Goal: Task Accomplishment & Management: Use online tool/utility

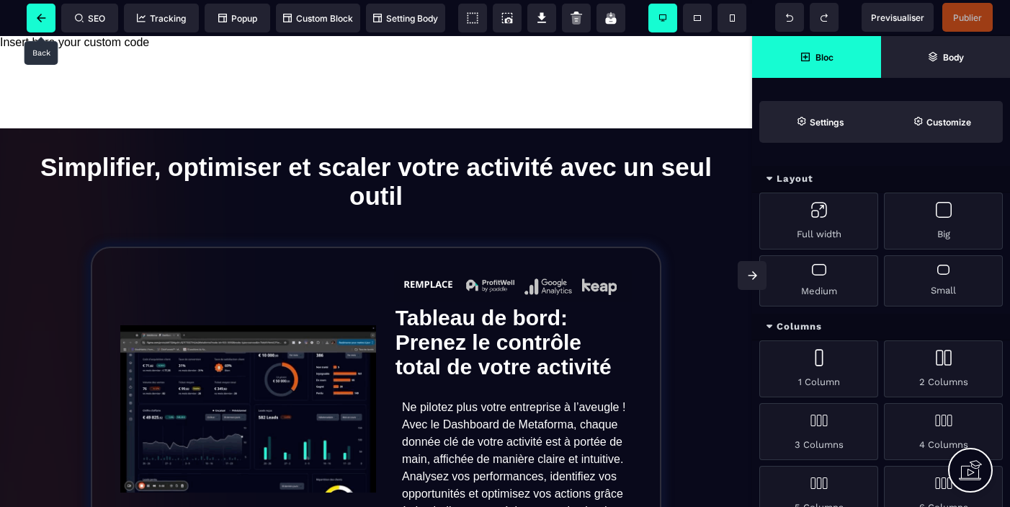
click at [41, 19] on icon at bounding box center [41, 18] width 9 height 9
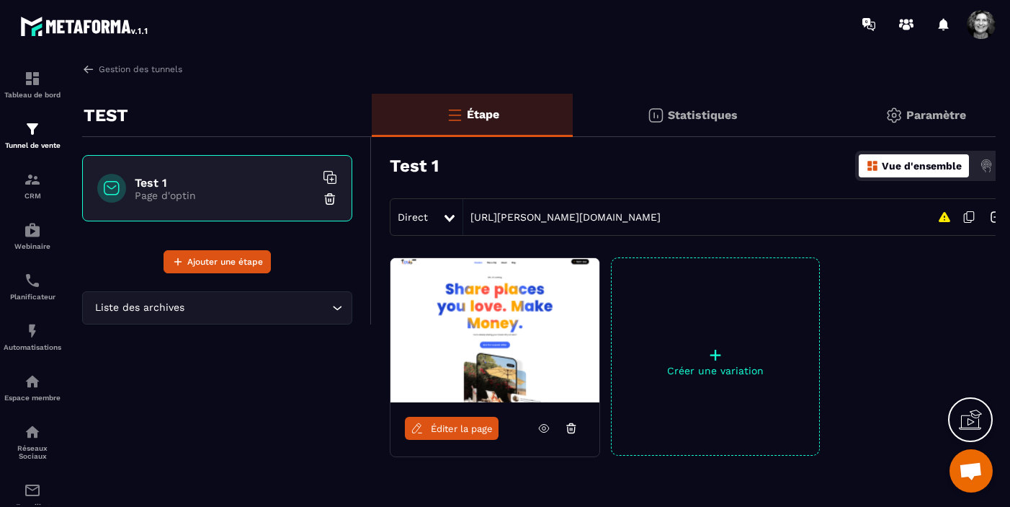
scroll to position [0, 44]
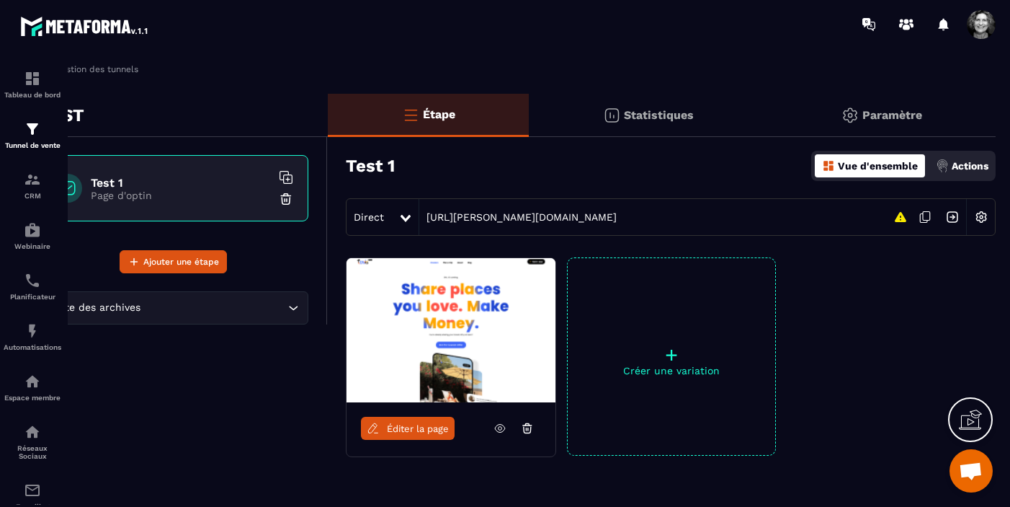
click at [971, 163] on p "Actions" at bounding box center [970, 166] width 37 height 12
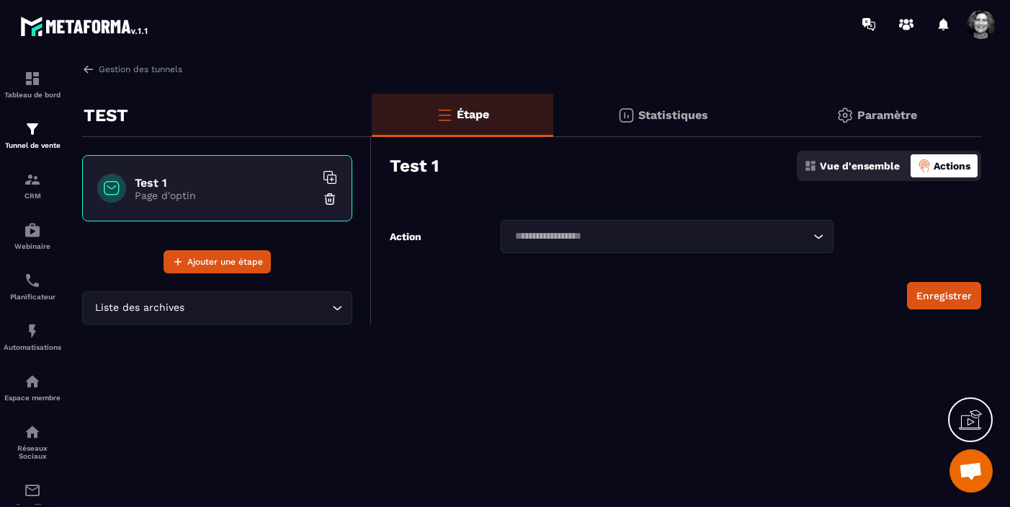
click at [817, 236] on icon "Search for option" at bounding box center [818, 236] width 14 height 14
click at [438, 360] on div "Gestion des tunnels TEST Test 1 Page d'optin Ajouter une étape Liste des archiv…" at bounding box center [532, 282] width 928 height 438
click at [868, 101] on div "Paramètre" at bounding box center [877, 115] width 209 height 43
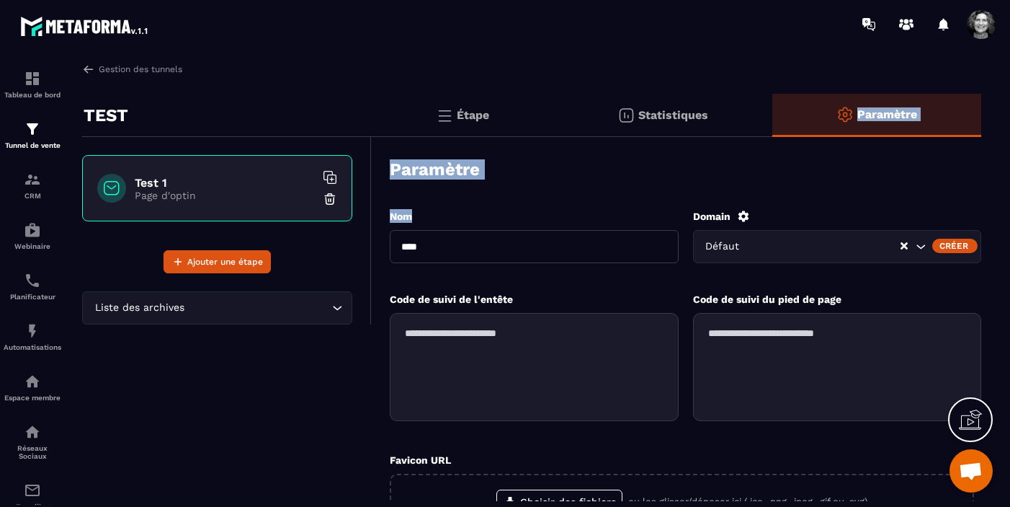
drag, startPoint x: 868, startPoint y: 101, endPoint x: 461, endPoint y: 244, distance: 430.8
click at [461, 244] on div "Étape Statistiques Paramètre Paramètre Nom **** Domain Défaut Créer Code de sui…" at bounding box center [677, 411] width 610 height 634
click at [461, 244] on input "****" at bounding box center [534, 246] width 289 height 33
drag, startPoint x: 431, startPoint y: 244, endPoint x: 391, endPoint y: 245, distance: 40.4
click at [391, 245] on input "****" at bounding box center [534, 246] width 289 height 33
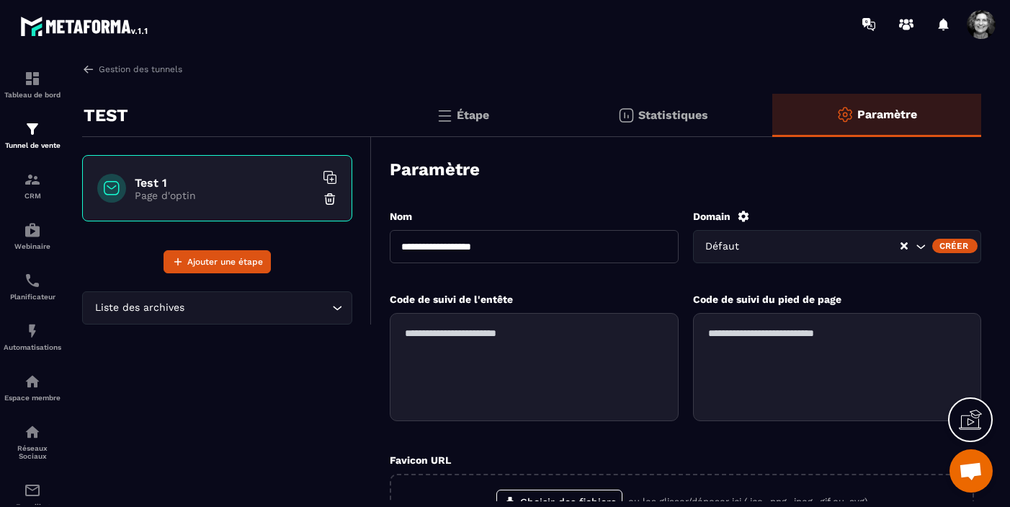
click at [422, 248] on input "**********" at bounding box center [534, 246] width 289 height 33
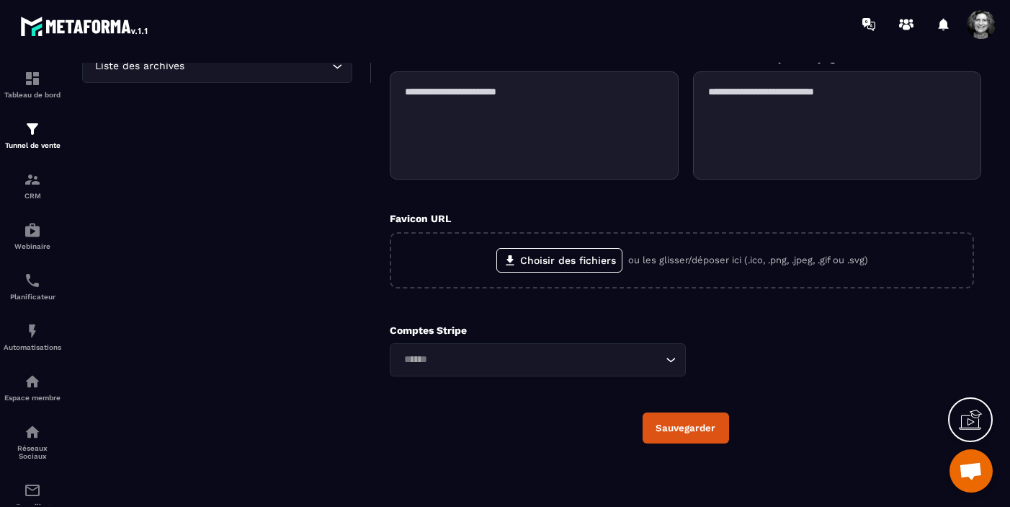
type input "**********"
click at [688, 432] on button "Sauvegarder" at bounding box center [686, 427] width 86 height 31
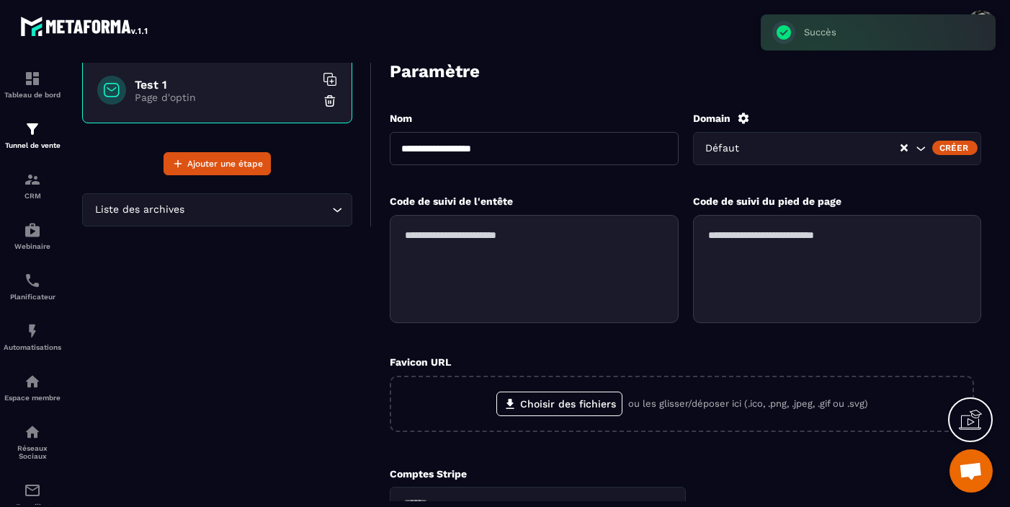
scroll to position [0, 0]
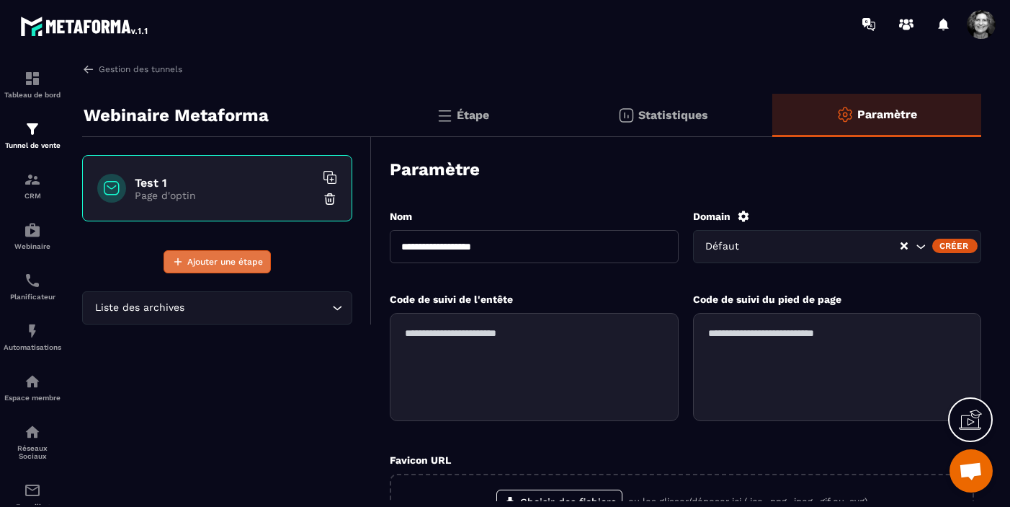
click at [225, 262] on span "Ajouter une étape" at bounding box center [225, 261] width 76 height 14
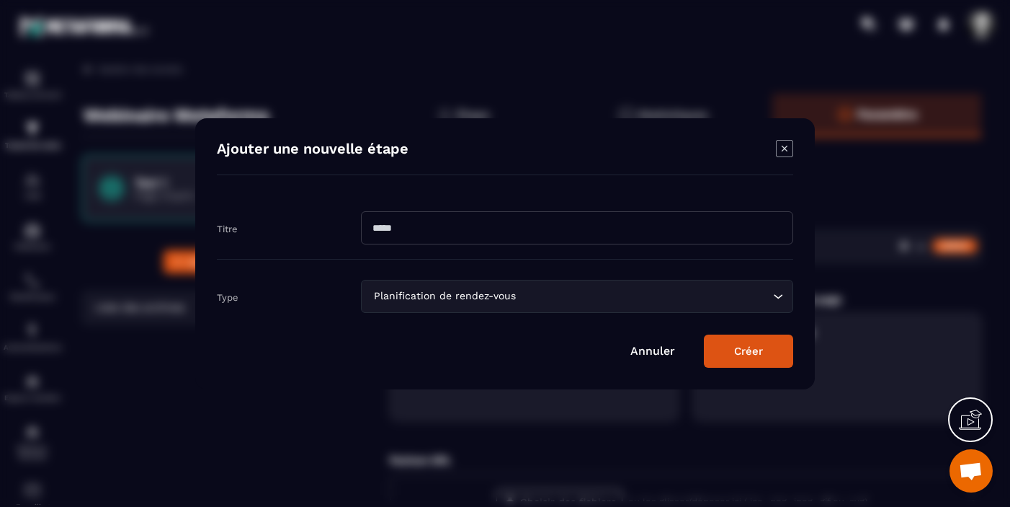
click at [385, 226] on input "Modal window" at bounding box center [577, 227] width 432 height 33
type input "****"
click at [745, 348] on button "Créer" at bounding box center [748, 350] width 89 height 33
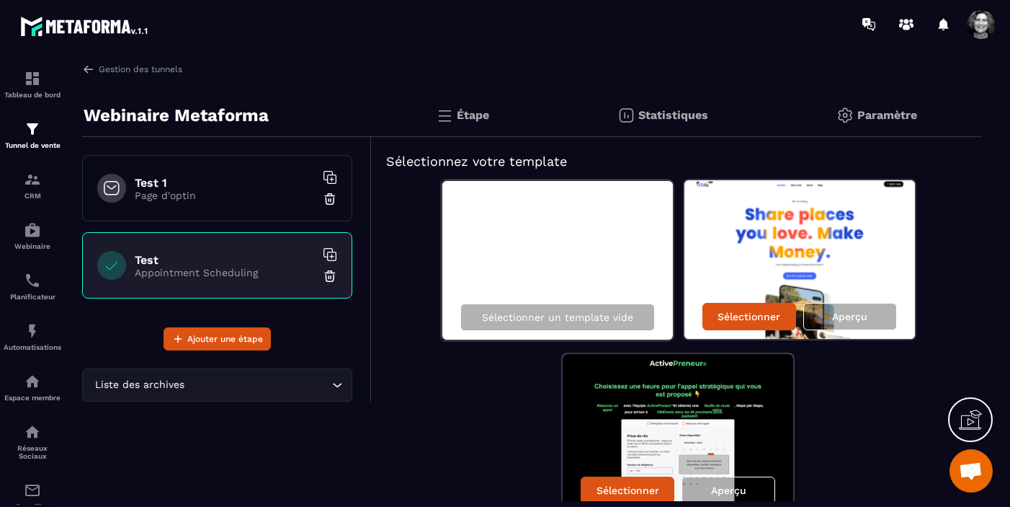
click at [331, 276] on img at bounding box center [330, 276] width 14 height 14
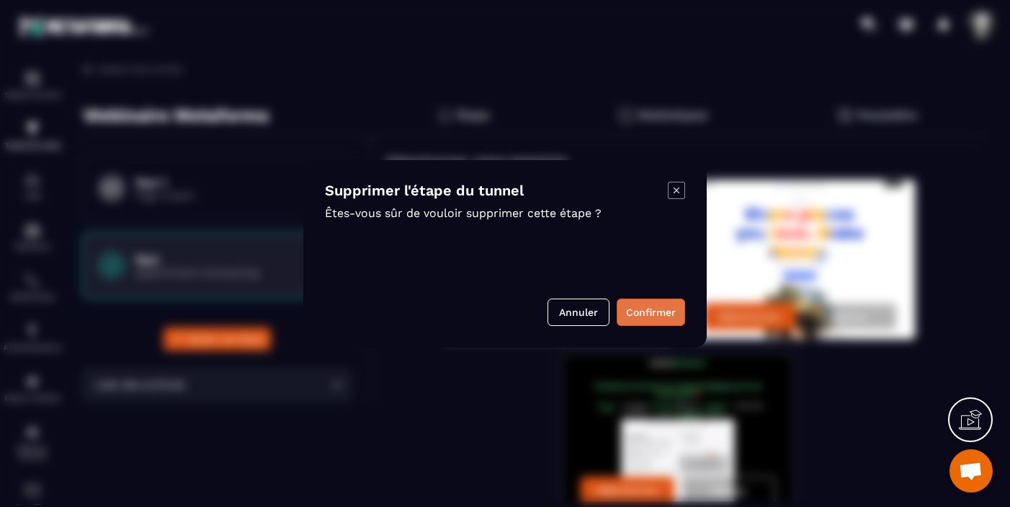
click at [654, 313] on button "Confirmer" at bounding box center [651, 311] width 68 height 27
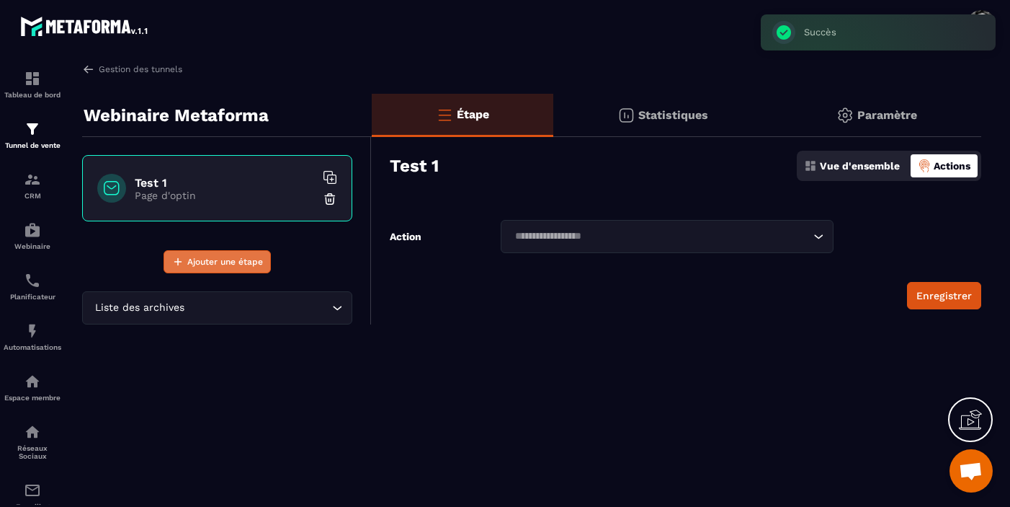
click at [218, 259] on span "Ajouter une étape" at bounding box center [225, 261] width 76 height 14
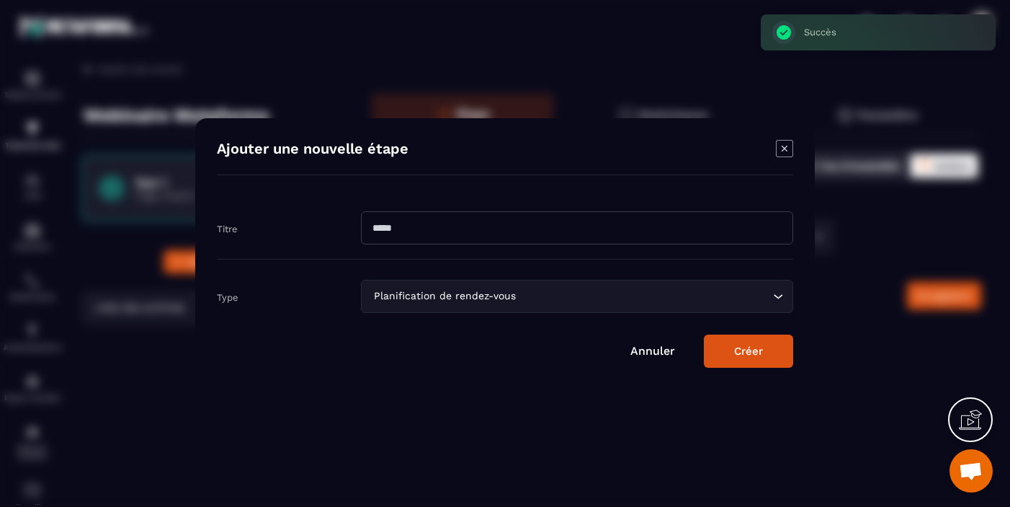
click at [464, 232] on input "Modal window" at bounding box center [577, 227] width 432 height 33
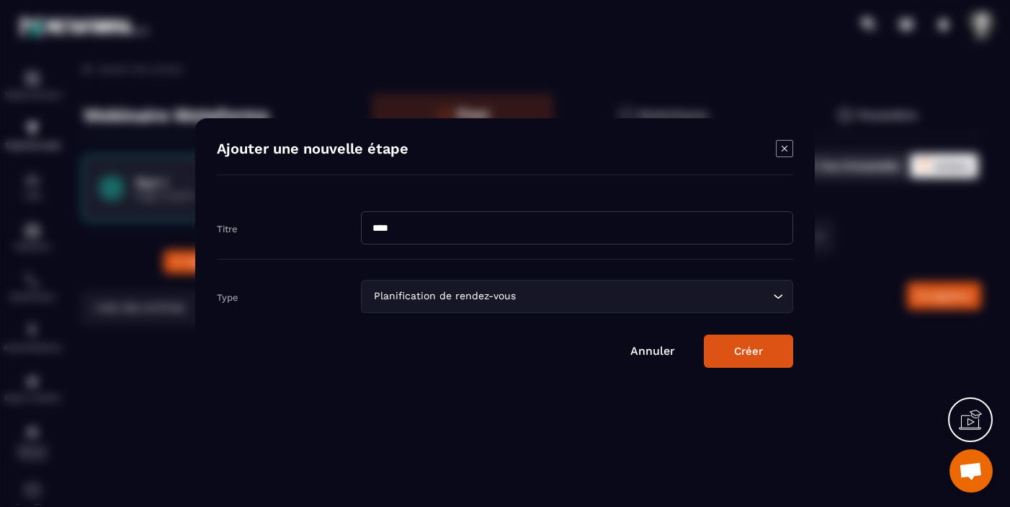
type input "****"
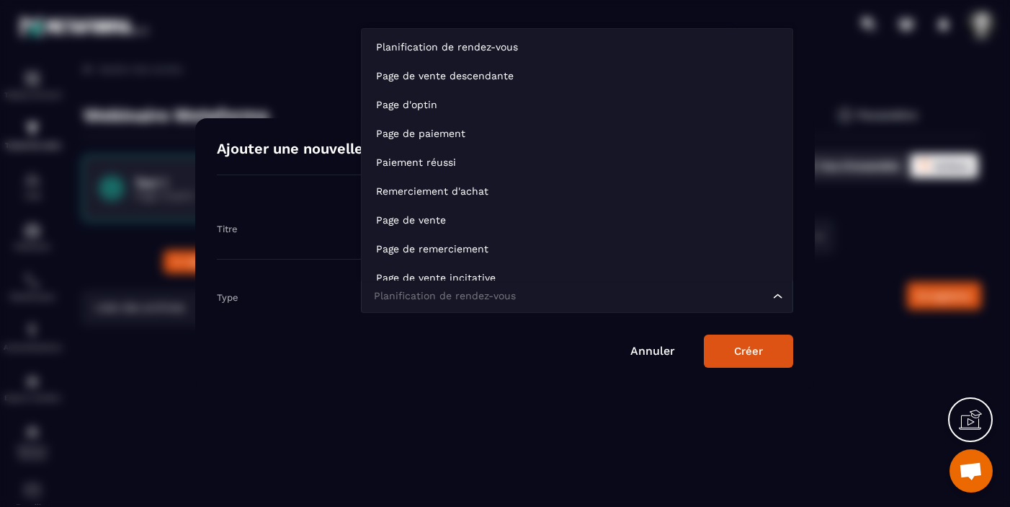
click at [781, 297] on icon "Search for option" at bounding box center [778, 296] width 14 height 14
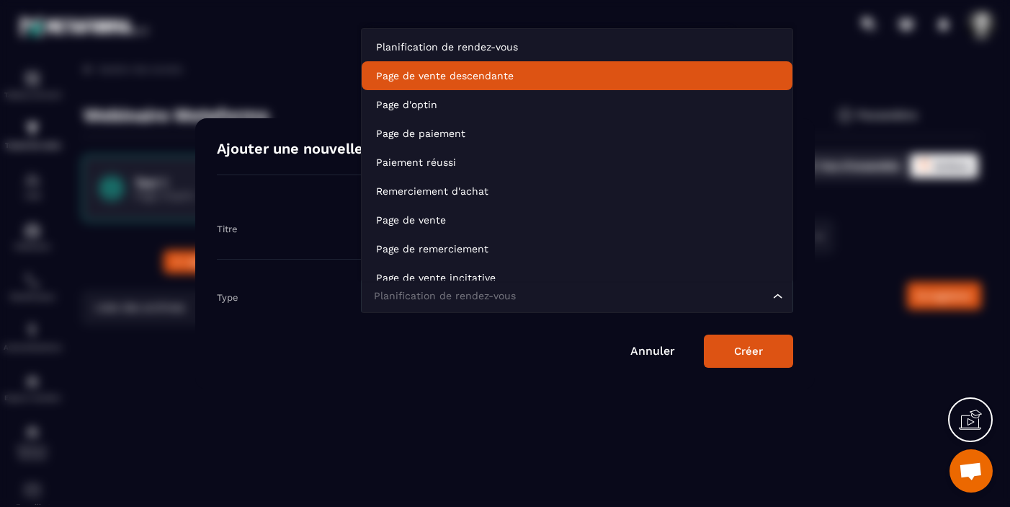
click at [519, 76] on p "Page de vente descendante" at bounding box center [577, 75] width 402 height 14
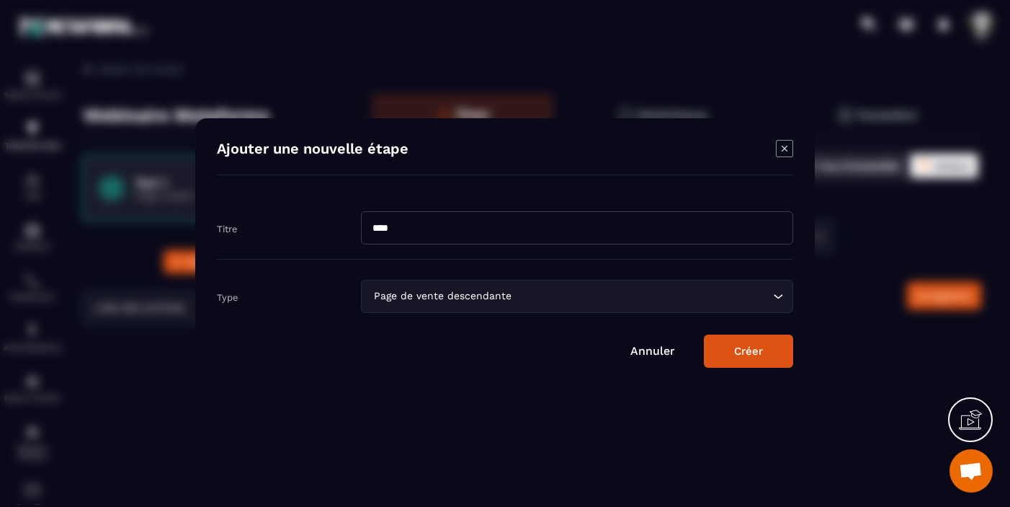
click at [733, 355] on button "Créer" at bounding box center [748, 350] width 89 height 33
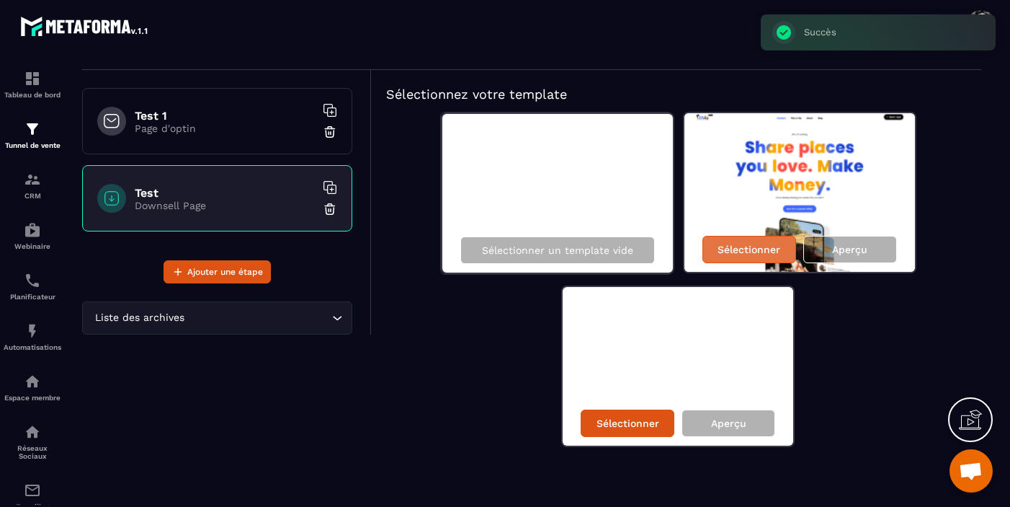
scroll to position [71, 0]
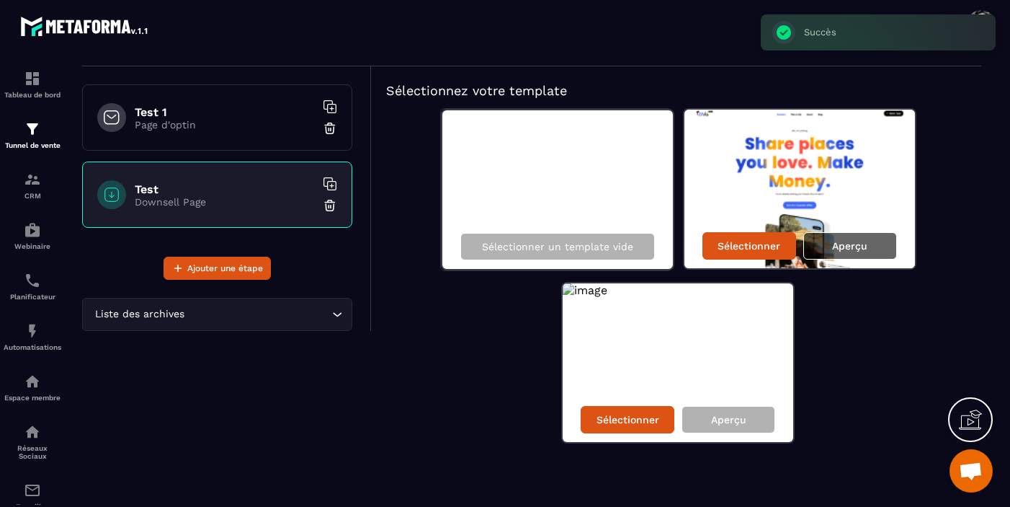
click at [869, 241] on div "Aperçu" at bounding box center [851, 245] width 94 height 27
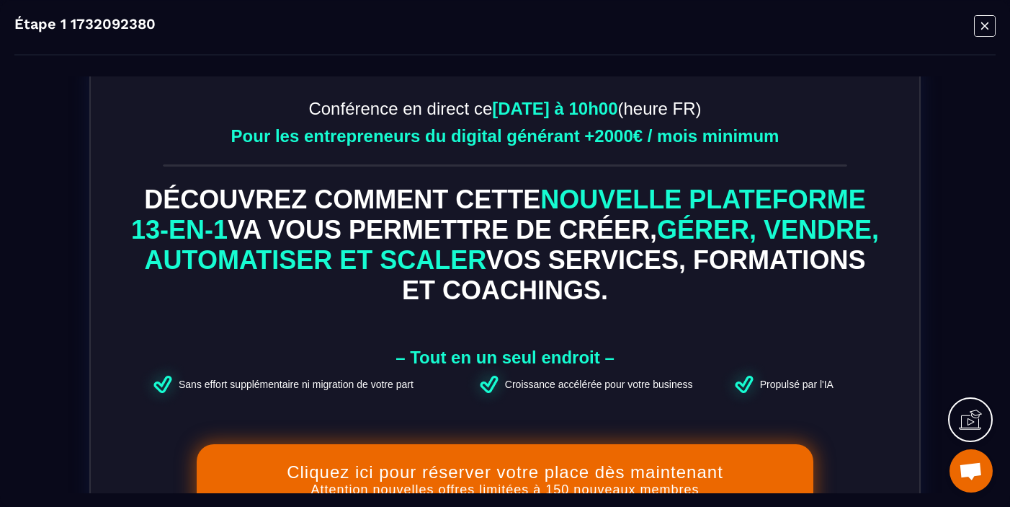
scroll to position [125, 0]
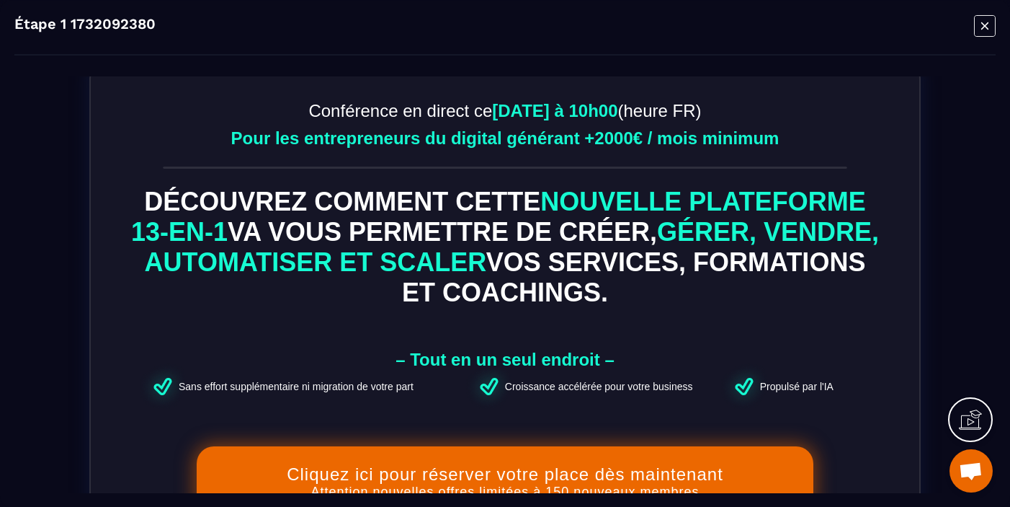
click at [982, 25] on icon "Modal window" at bounding box center [985, 25] width 22 height 22
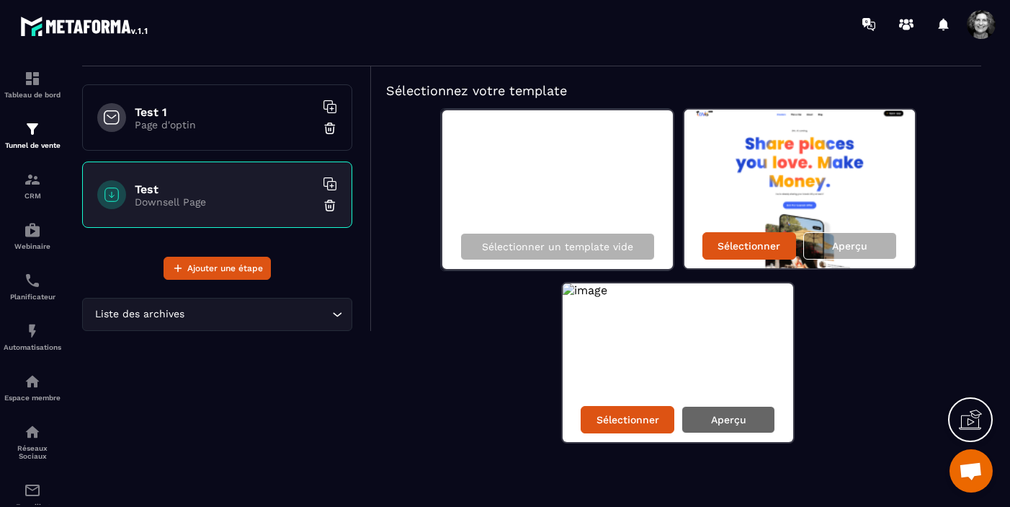
click at [738, 414] on p "Aperçu" at bounding box center [728, 420] width 35 height 12
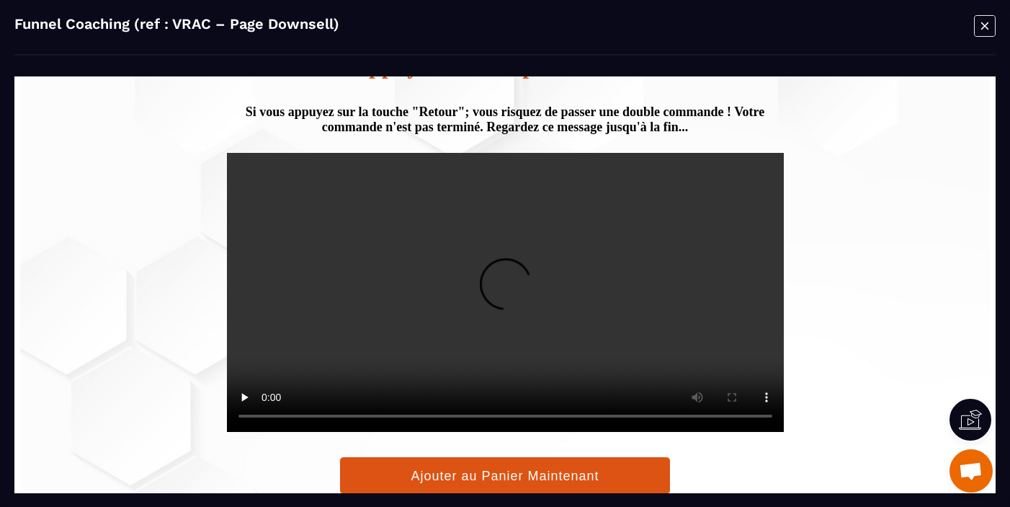
scroll to position [277, 0]
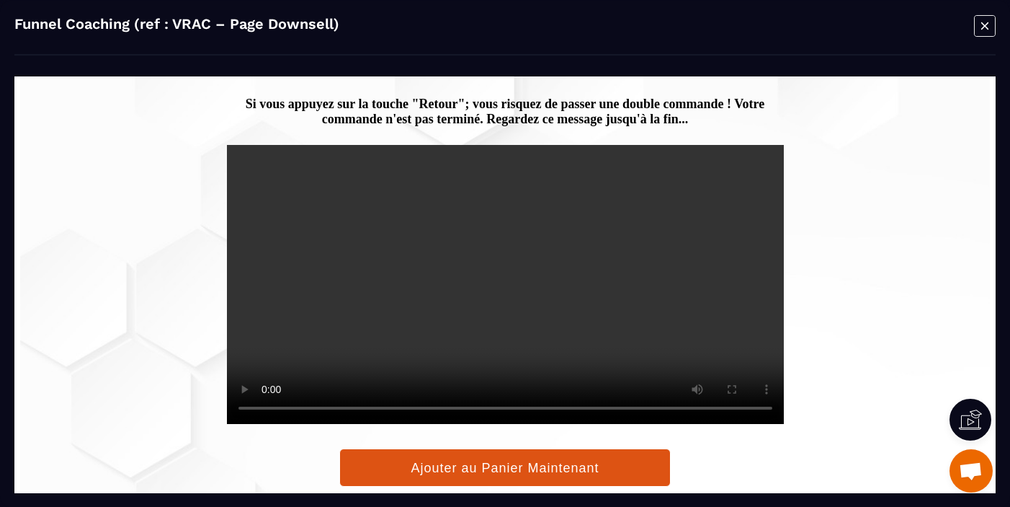
click at [988, 26] on icon "Modal window" at bounding box center [985, 25] width 22 height 22
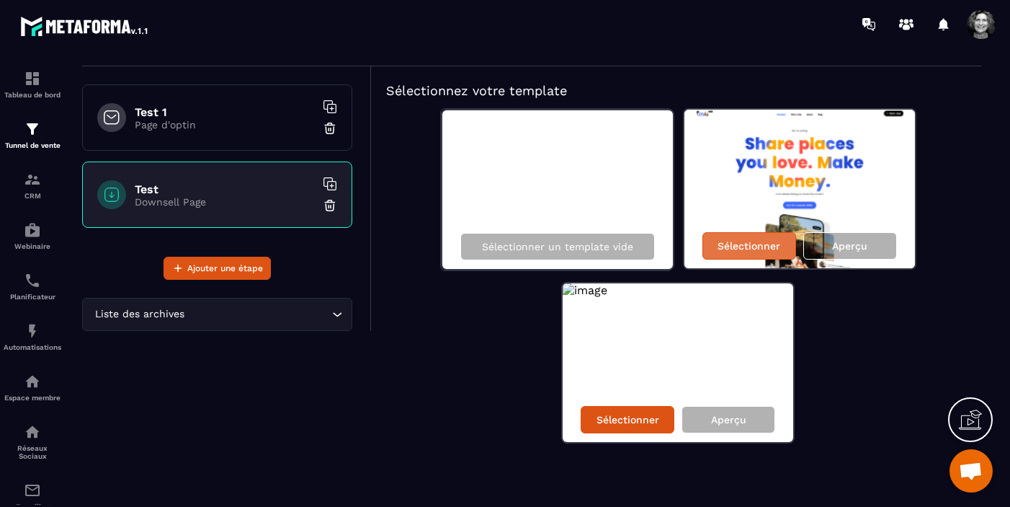
click at [752, 246] on p "Sélectionner" at bounding box center [749, 246] width 63 height 12
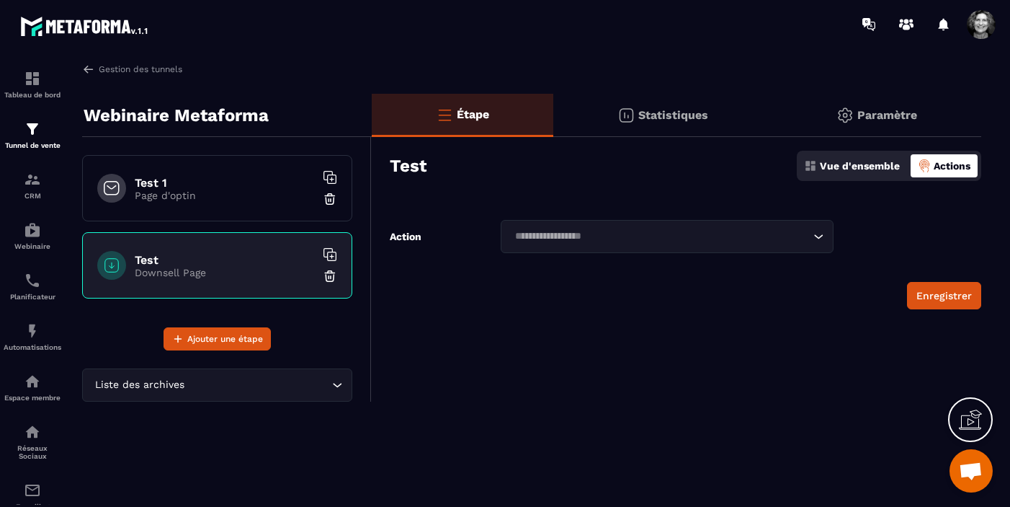
click at [865, 171] on p "Vue d'ensemble" at bounding box center [860, 166] width 80 height 12
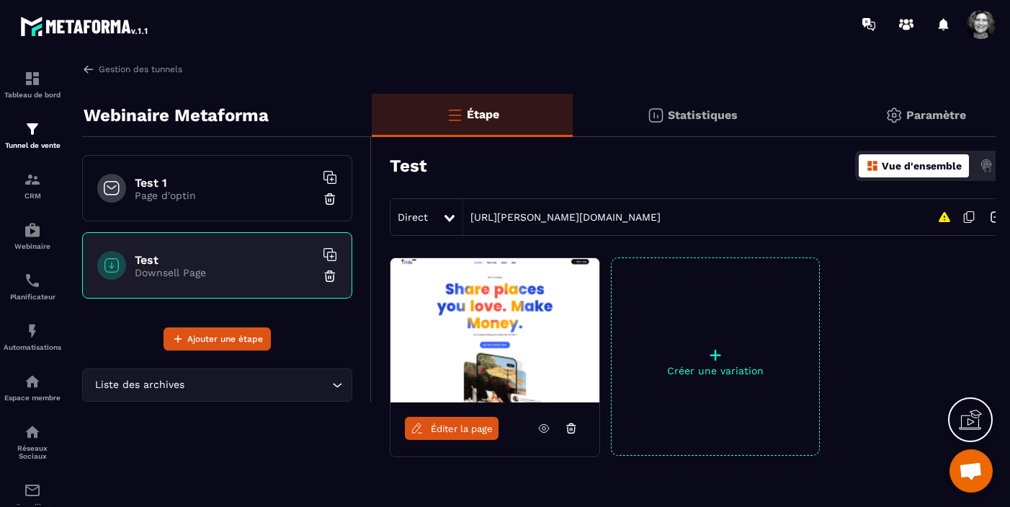
click at [461, 431] on span "Éditer la page" at bounding box center [462, 428] width 62 height 11
